Goal: Task Accomplishment & Management: Use online tool/utility

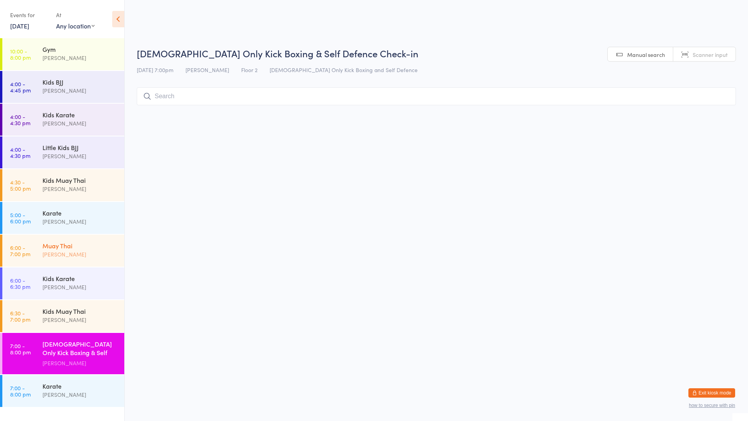
click at [105, 241] on div "Muay Thai" at bounding box center [79, 245] width 75 height 9
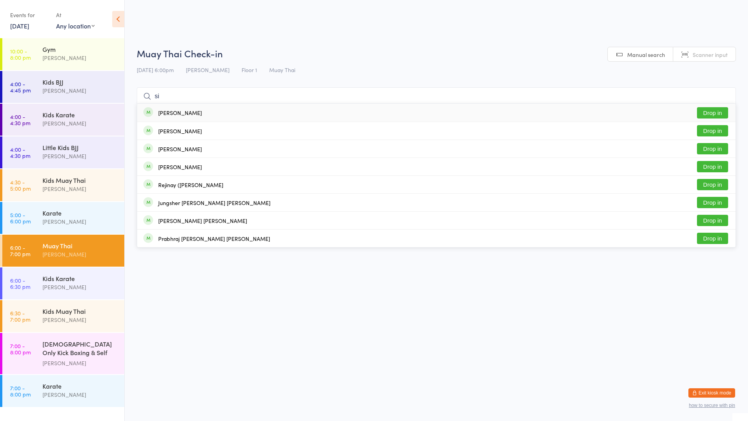
type input "s"
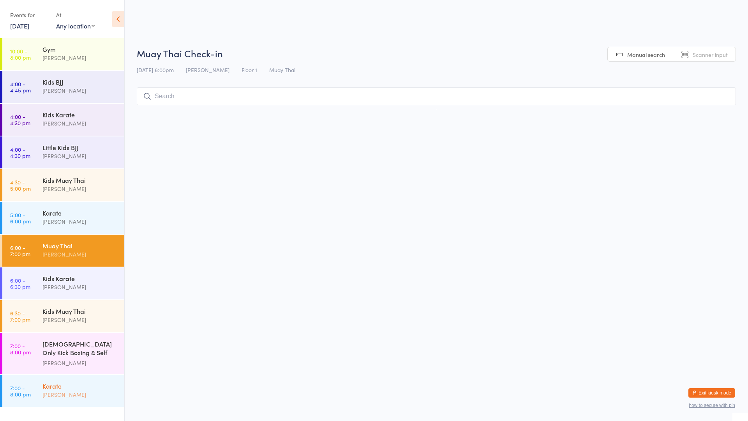
click at [66, 377] on div "Karate [PERSON_NAME]" at bounding box center [83, 390] width 82 height 31
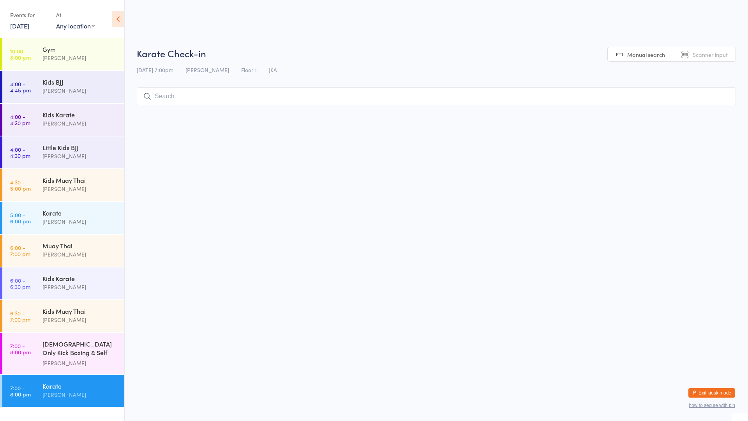
type input "9"
type input "7"
type input "6"
click at [61, 358] on div "[PERSON_NAME]" at bounding box center [79, 362] width 75 height 9
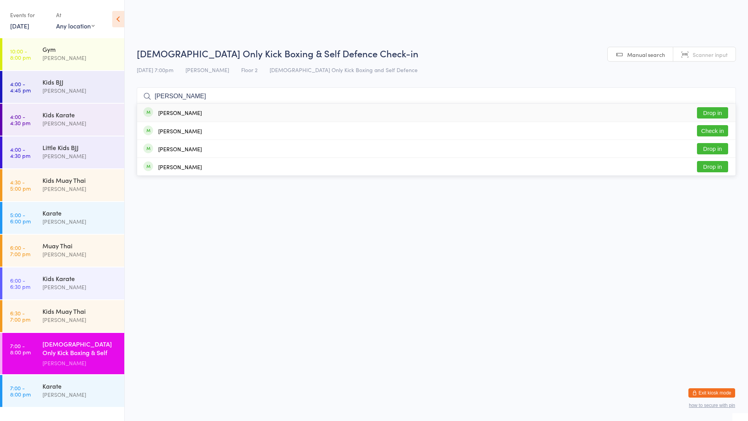
type input "[PERSON_NAME]"
click at [195, 114] on div "[PERSON_NAME]" at bounding box center [180, 112] width 44 height 6
type input "cre"
click at [204, 150] on div "[PERSON_NAME] Check in" at bounding box center [436, 149] width 598 height 18
type input "[PERSON_NAME]"
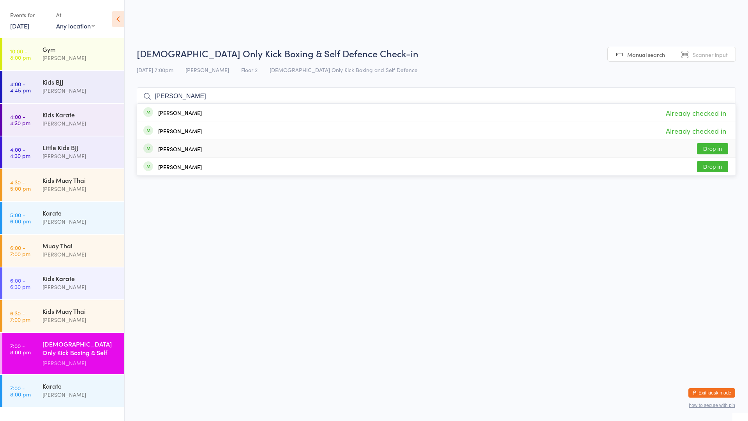
click at [202, 149] on div "[PERSON_NAME]" at bounding box center [180, 149] width 44 height 6
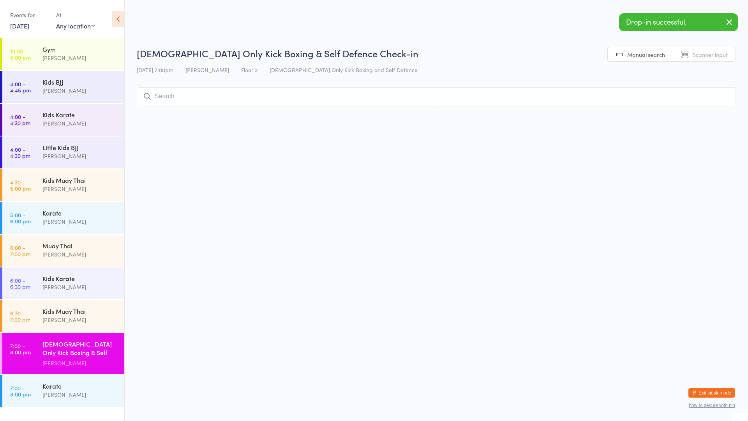
click at [174, 99] on input "search" at bounding box center [436, 96] width 599 height 18
type input "[PERSON_NAME]"
click at [176, 114] on div "[PERSON_NAME]" at bounding box center [180, 112] width 44 height 6
